Goal: Task Accomplishment & Management: Manage account settings

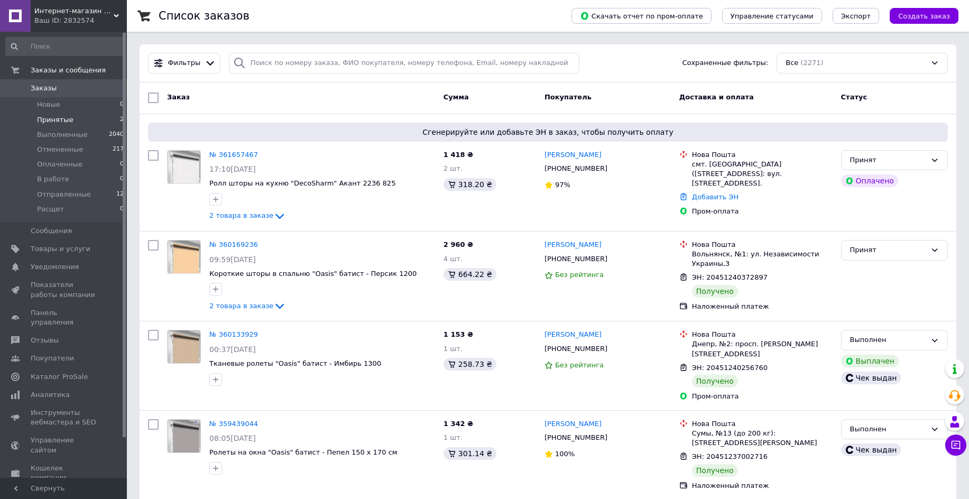
click at [57, 121] on span "Принятые" at bounding box center [55, 120] width 36 height 10
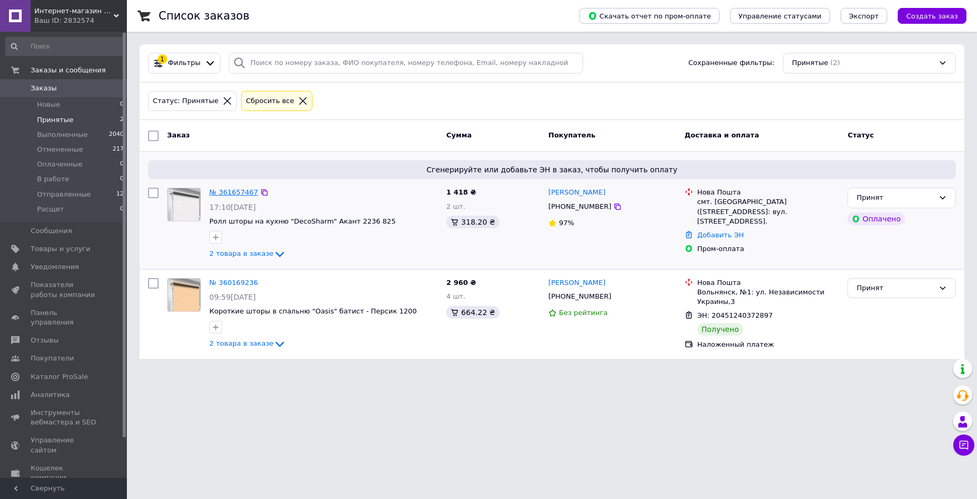
click at [227, 195] on link "№ 361657467" at bounding box center [233, 192] width 49 height 8
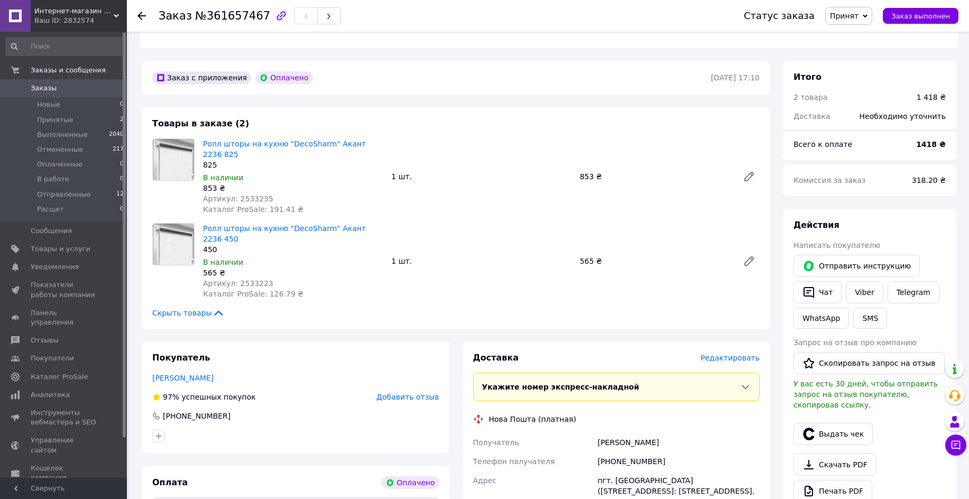
scroll to position [254, 0]
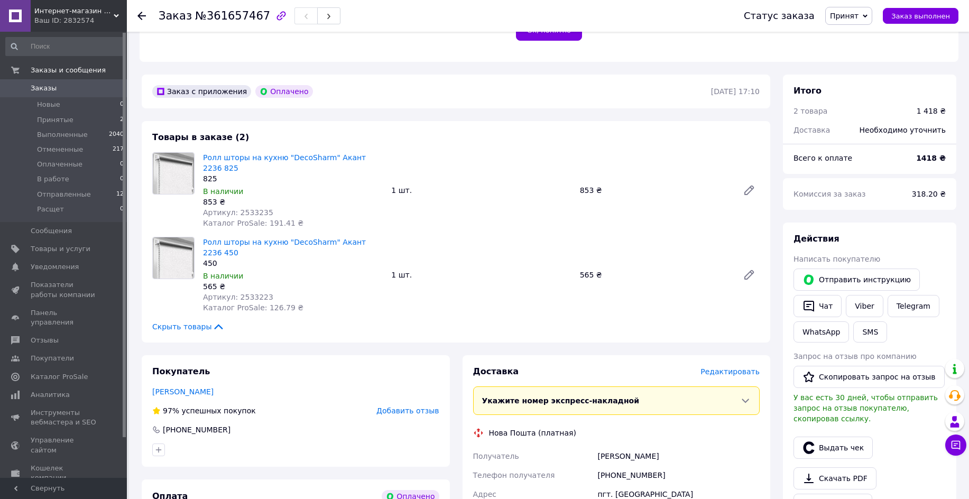
click at [178, 165] on img at bounding box center [173, 173] width 41 height 41
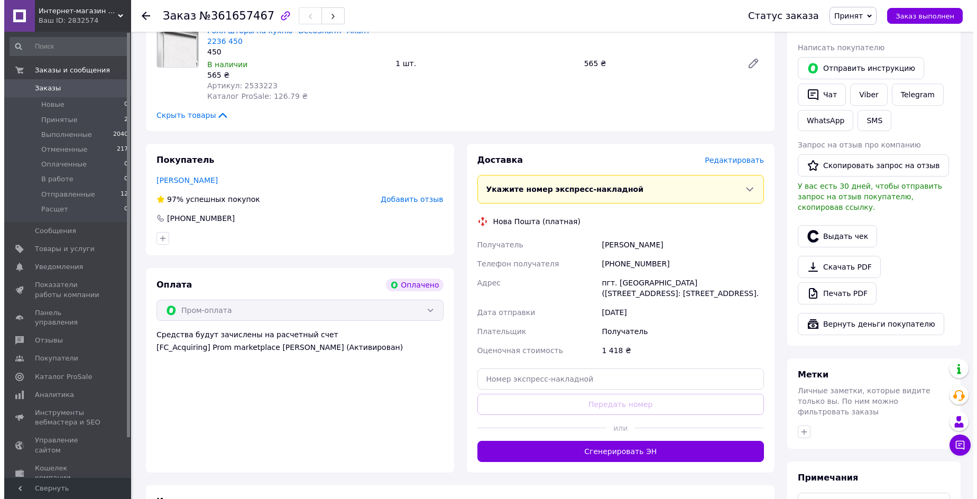
scroll to position [507, 0]
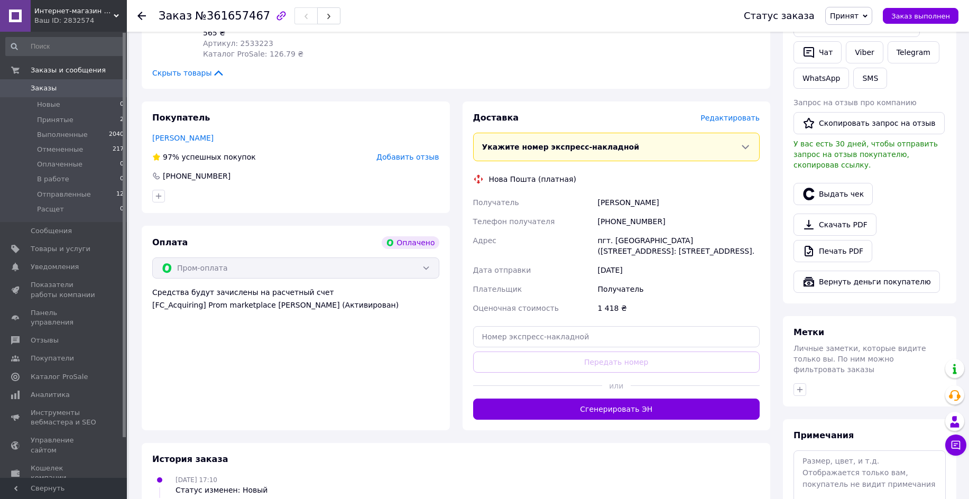
click at [731, 114] on span "Редактировать" at bounding box center [729, 118] width 59 height 8
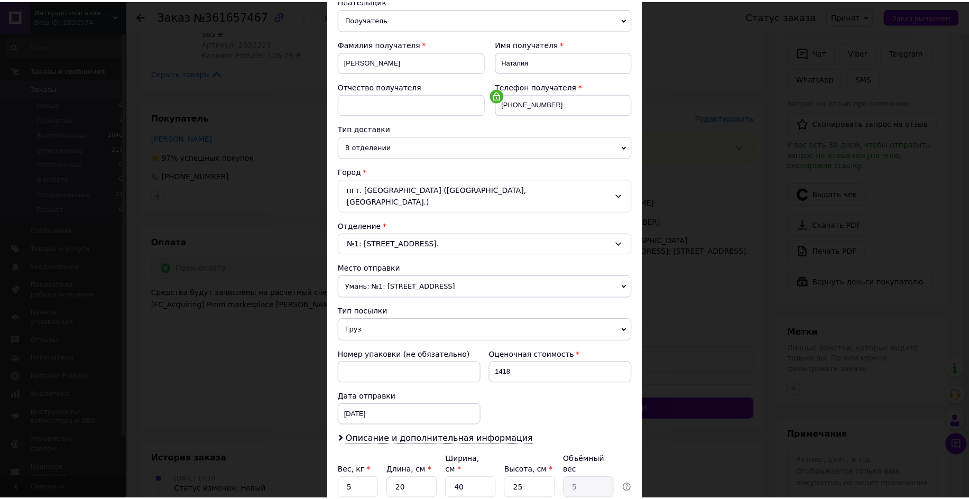
scroll to position [190, 0]
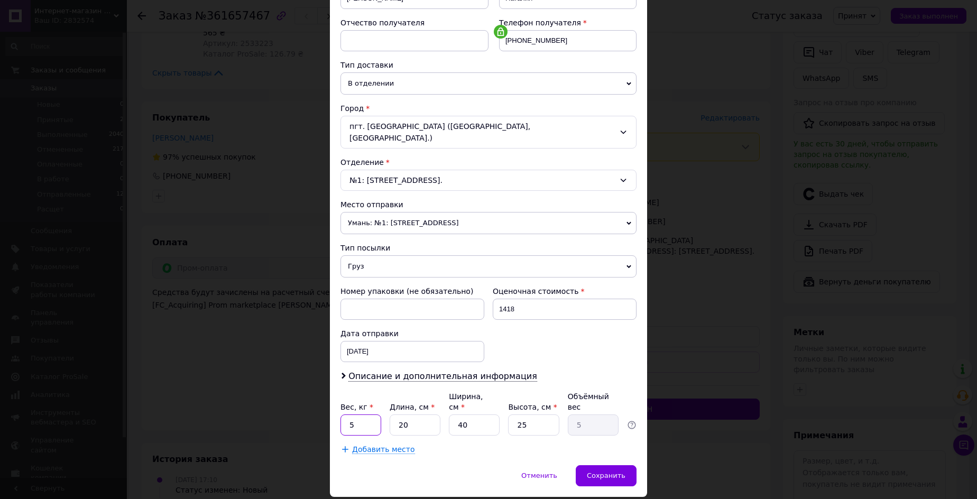
drag, startPoint x: 341, startPoint y: 414, endPoint x: 360, endPoint y: 412, distance: 19.1
click at [359, 414] on input "5" at bounding box center [360, 424] width 41 height 21
type input "1"
drag, startPoint x: 408, startPoint y: 415, endPoint x: 417, endPoint y: 417, distance: 8.6
click at [417, 417] on input "20" at bounding box center [415, 424] width 51 height 21
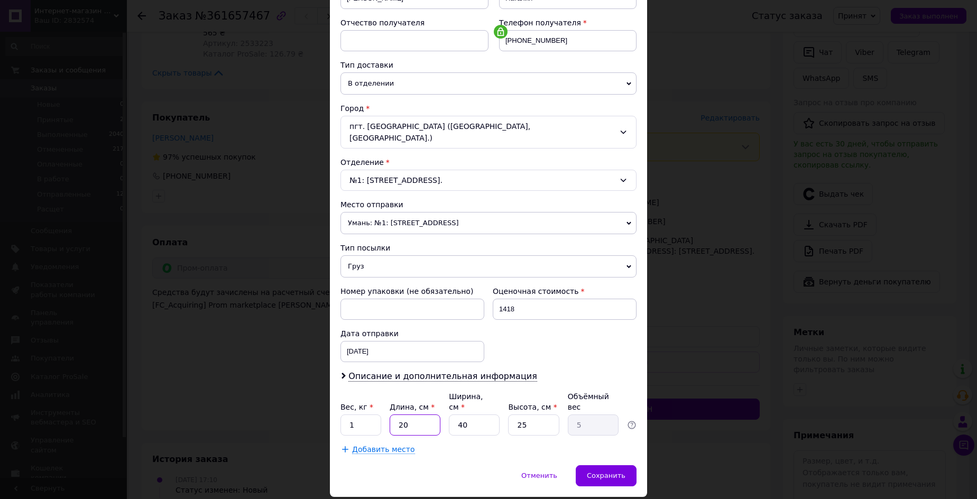
type input "1"
type input "0.25"
type input "10"
type input "2.5"
type input "100"
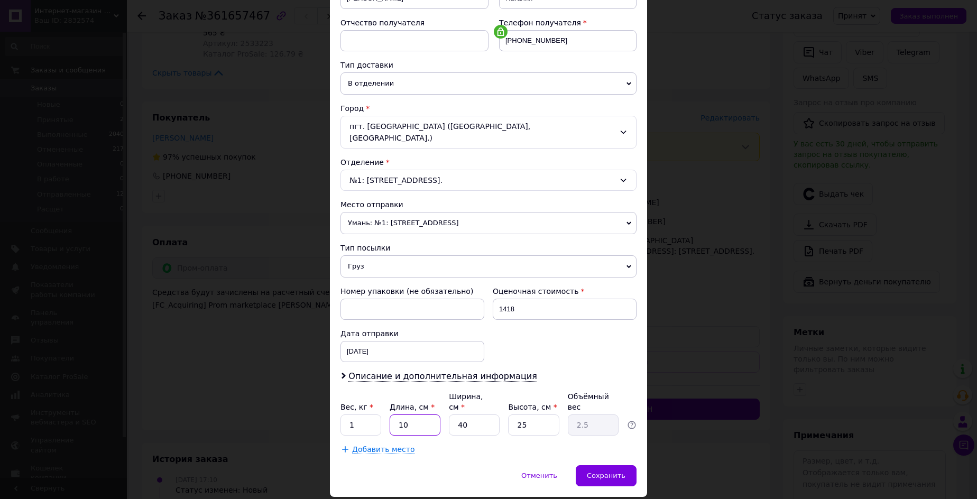
type input "25"
type input "100"
drag, startPoint x: 456, startPoint y: 417, endPoint x: 464, endPoint y: 421, distance: 9.5
click at [465, 422] on input "40" at bounding box center [474, 424] width 51 height 21
type input "1"
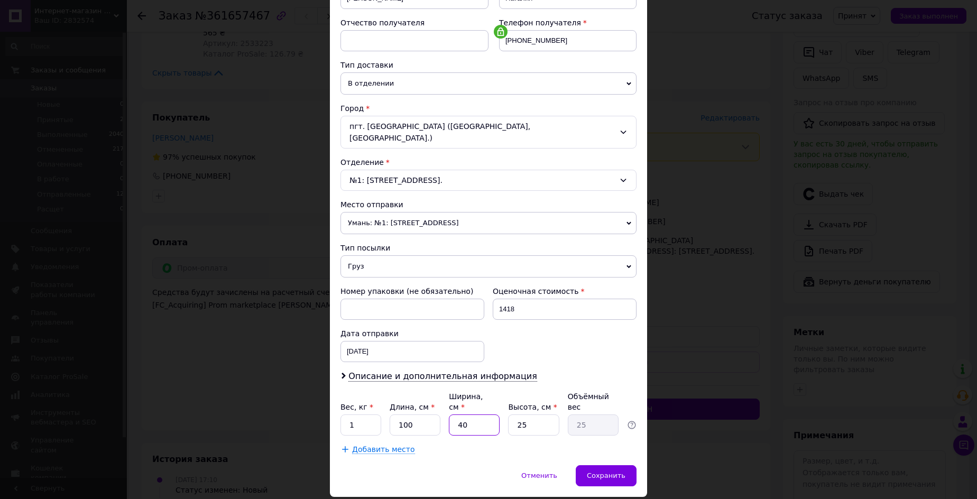
type input "0.63"
type input "10"
type input "6.25"
type input "10"
drag, startPoint x: 512, startPoint y: 411, endPoint x: 532, endPoint y: 415, distance: 21.0
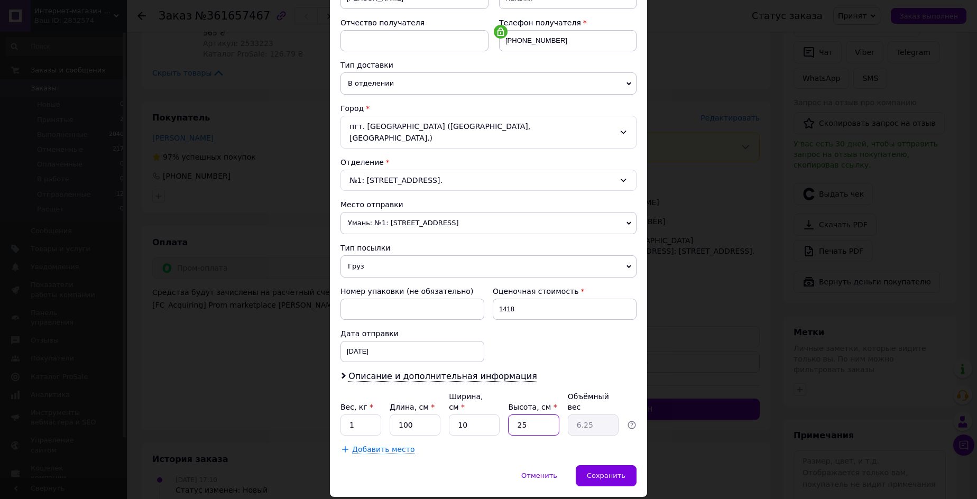
click at [532, 415] on input "25" at bounding box center [533, 424] width 51 height 21
type input "1"
type input "0.25"
type input "10"
type input "2.5"
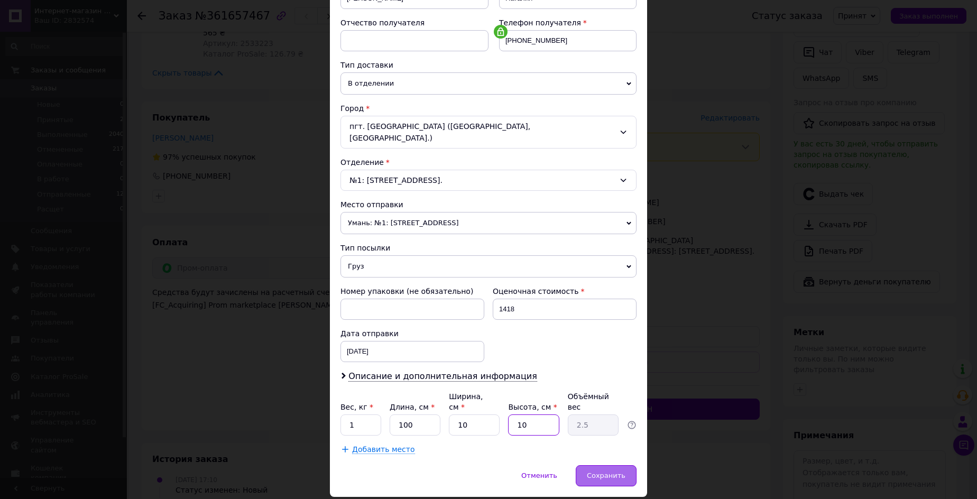
type input "10"
drag, startPoint x: 596, startPoint y: 464, endPoint x: 552, endPoint y: 412, distance: 67.5
click at [593, 472] on span "Сохранить" at bounding box center [606, 476] width 39 height 8
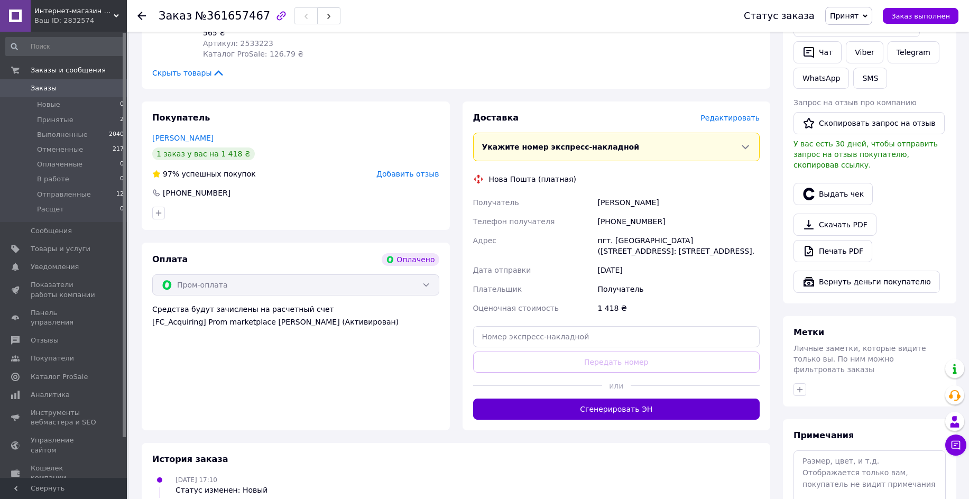
click at [617, 399] on button "Сгенерировать ЭН" at bounding box center [616, 409] width 287 height 21
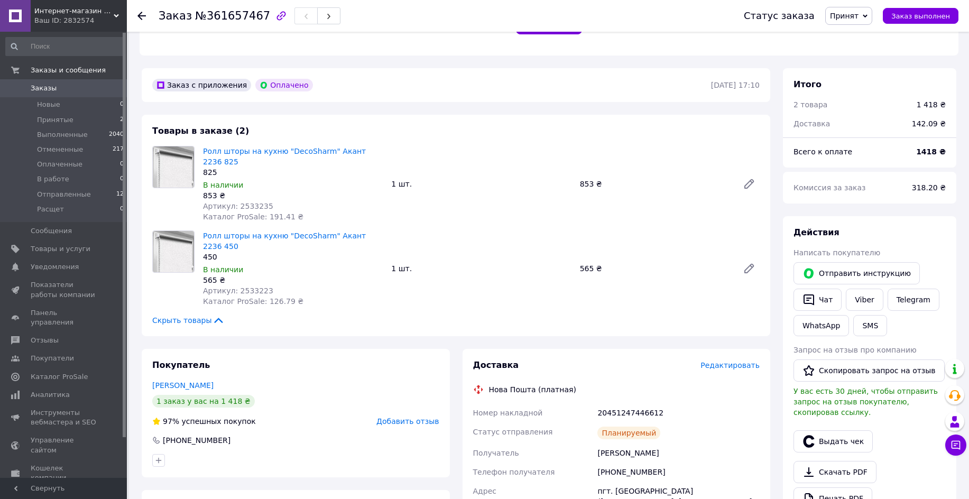
scroll to position [254, 0]
